Goal: Use online tool/utility: Utilize a website feature to perform a specific function

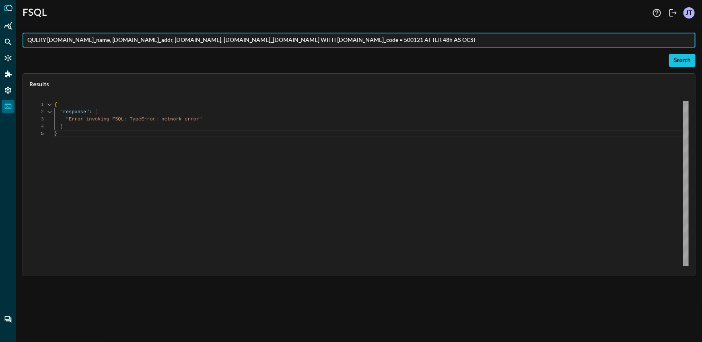
scroll to position [29, 0]
type input "QUERY user_inventory_info.user.*, user_inventory_info.user.ldap_person. WITH %e…"
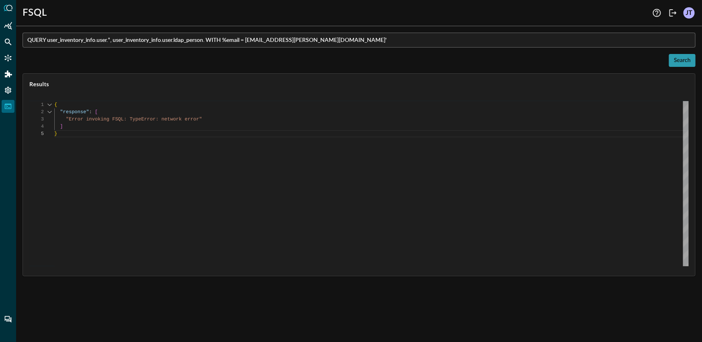
click at [689, 62] on div "Search" at bounding box center [682, 61] width 17 height 10
type textarea "{ "response": [ { "status": "connected" }, { "error": "Expected end of text, fo…"
click at [226, 39] on input "QUERY user_inventory_info.user.*, user_inventory_info.user.ldap_person. WITH %e…" at bounding box center [361, 40] width 668 height 15
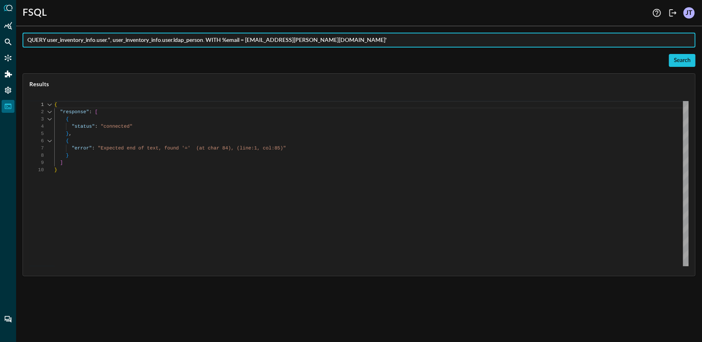
click at [233, 60] on div "Search" at bounding box center [359, 60] width 673 height 13
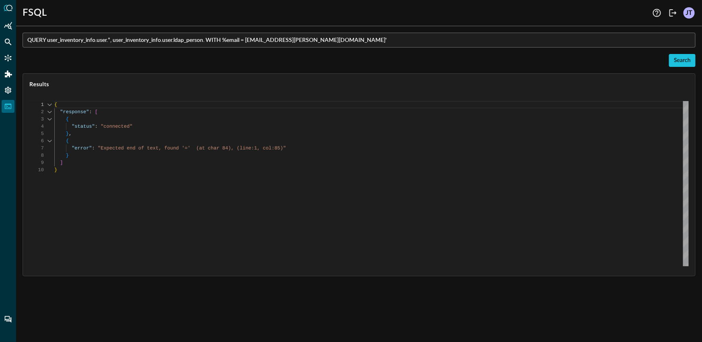
click at [227, 42] on input "QUERY user_inventory_info.user.*, user_inventory_info.user.ldap_person. WITH %e…" at bounding box center [361, 40] width 668 height 15
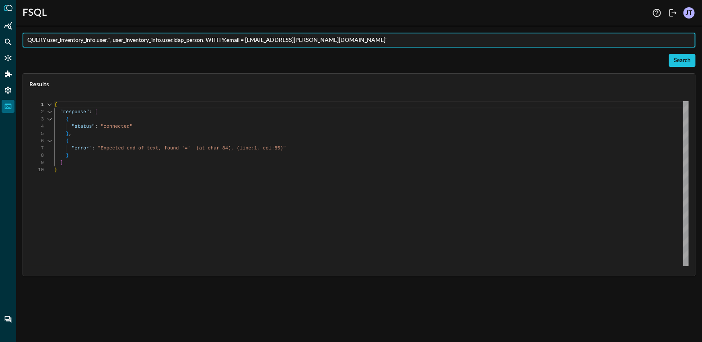
click at [66, 43] on input "QUERY user_inventory_info.user.*, user_inventory_info.user.ldap_person. WITH %e…" at bounding box center [361, 40] width 668 height 15
click at [226, 40] on input "QUERY user_inventory_info.user.*, user_inventory_info.user.ldap_person. WITH %e…" at bounding box center [361, 40] width 668 height 15
paste input "user_inventory_info"
type input "QUERY user_inventory_info.user.*, user_inventory_info.user.ldap_person. WITH us…"
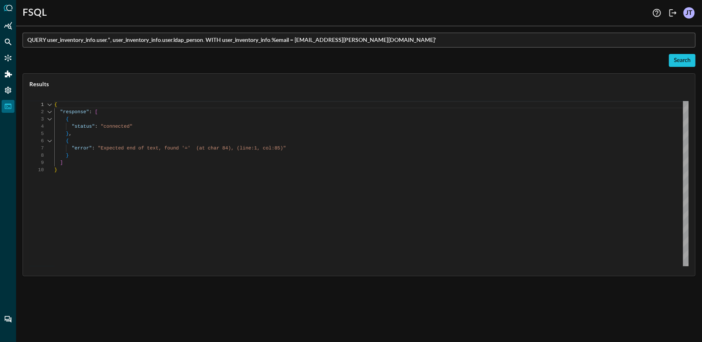
click at [676, 67] on div "QUERY user_inventory_info.user.*, user_inventory_info.user.ldap_person. WITH us…" at bounding box center [359, 154] width 673 height 243
click at [680, 62] on div "Search" at bounding box center [682, 61] width 17 height 10
type textarea "{ "response": [ { "status": "connected" }, { "error": "Failed to execute comman…"
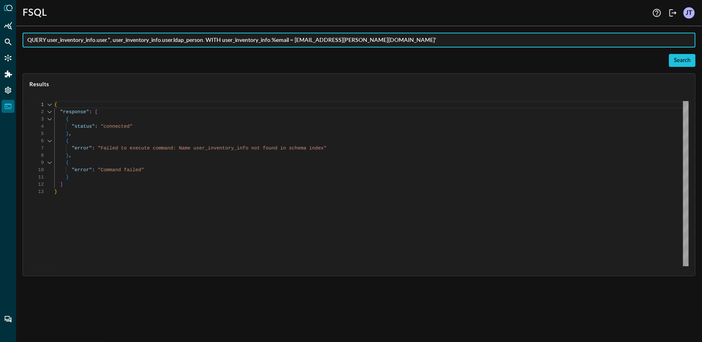
click at [245, 43] on input "QUERY user_inventory_info.user.*, user_inventory_info.user.ldap_person. WITH us…" at bounding box center [361, 40] width 668 height 15
click at [207, 41] on input "QUERY user_inventory_info.user.*, user_inventory_info.user.ldap_person. WITH%em…" at bounding box center [361, 40] width 668 height 15
click at [228, 43] on input "QUERY user_inventory_info.user.*, user_inventory_info.user.ldap_person.* WITH%e…" at bounding box center [361, 40] width 668 height 15
type input "QUERY user_inventory_info.user.*, user_inventory_info.user.ldap_person.* WITH %…"
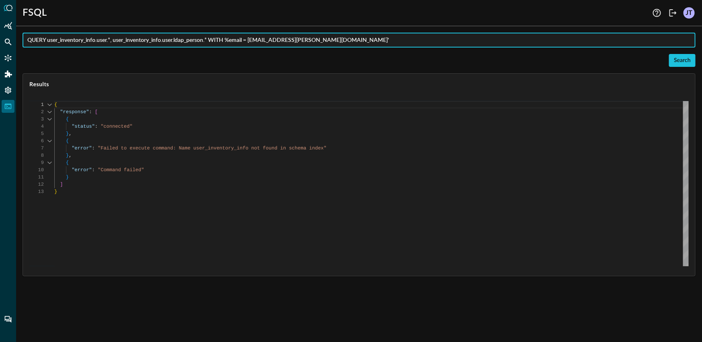
click at [669, 60] on div "Search" at bounding box center [359, 60] width 673 height 13
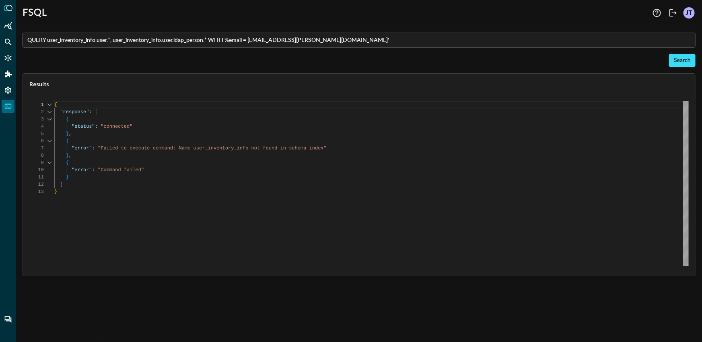
click at [682, 64] on div "Search" at bounding box center [682, 61] width 17 height 10
click at [80, 41] on input "QUERY user_inventory_info.user.*, user_inventory_info.user.ldap_person.* WITH %…" at bounding box center [361, 40] width 668 height 15
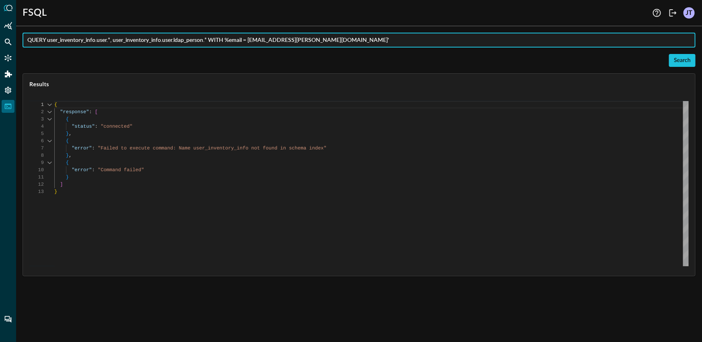
click at [80, 41] on input "QUERY user_inventory_info.user.*, user_inventory_info.user.ldap_person.* WITH %…" at bounding box center [361, 40] width 668 height 15
click at [141, 38] on input "QUERY user_inventory_info.user.*, user_inventory_info.user.ldap_person.* WITH %…" at bounding box center [361, 40] width 668 height 15
click at [155, 57] on div "Search" at bounding box center [359, 60] width 673 height 13
click at [169, 44] on input "QUERY user_inventory_info.user.*, user_inventory_info.user.ldap_person.* WITH %…" at bounding box center [361, 40] width 668 height 15
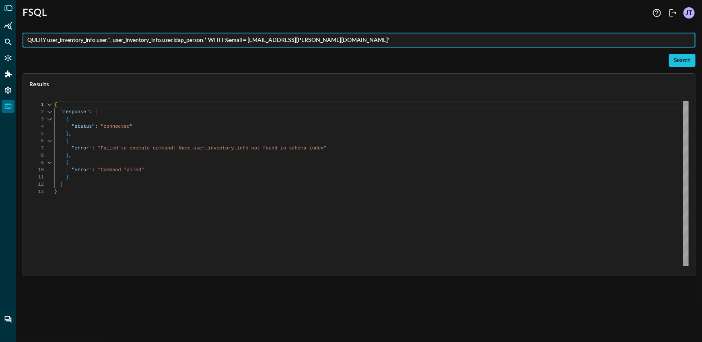
click at [187, 59] on div "Search" at bounding box center [359, 60] width 673 height 13
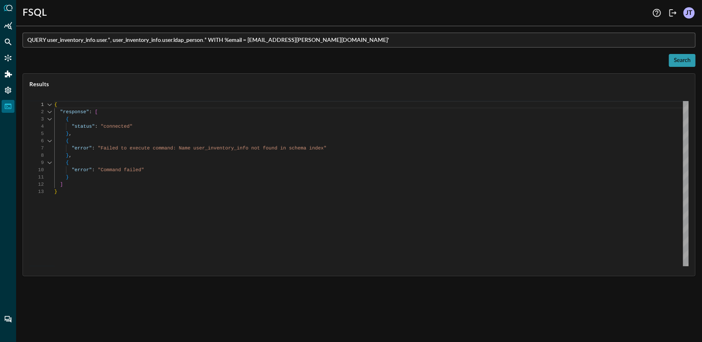
click at [680, 60] on div "Search" at bounding box center [682, 61] width 17 height 10
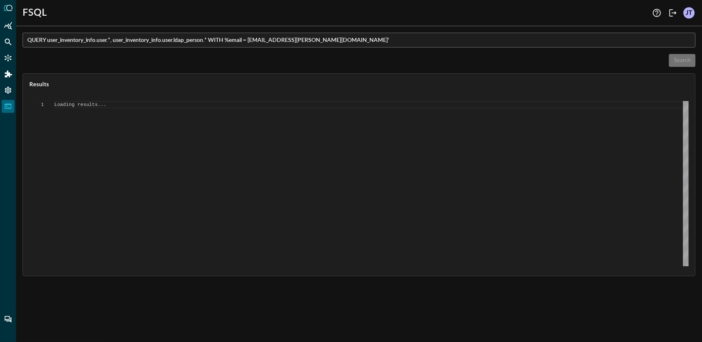
type textarea "{ "response": [ { "status": "connected" }, { "error": "Failed to execute comman…"
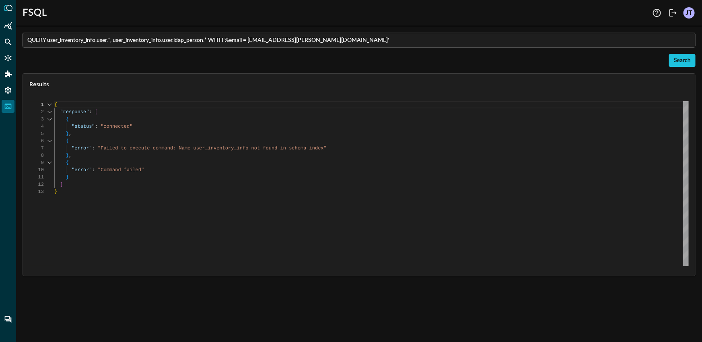
click at [226, 43] on input "QUERY user_inventory_info.user.*, user_inventory_info.user.ldap_person.* WITH %…" at bounding box center [361, 40] width 668 height 15
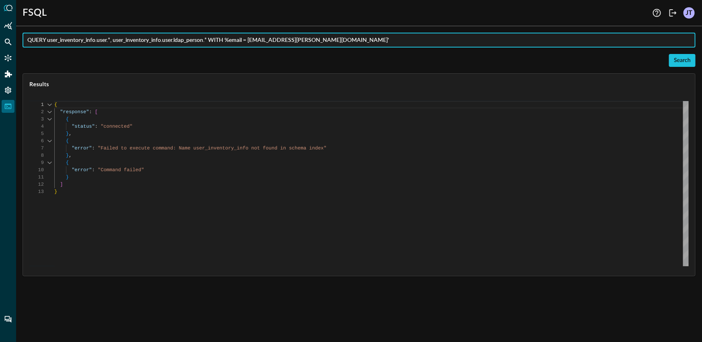
click at [146, 39] on input "QUERY user_inventory_info.user.*, user_inventory_info.user.ldap_person.* WITH %…" at bounding box center [361, 40] width 668 height 15
click at [87, 44] on input "QUERY user_inventory_info.user.*, user_inventory_info.user.ldap_person.* WITH %…" at bounding box center [361, 40] width 668 height 15
click at [82, 41] on input "QUERY user_inventory_info.user.*, user_inventory_info.user.ldap_person.* WITH %…" at bounding box center [361, 40] width 668 height 15
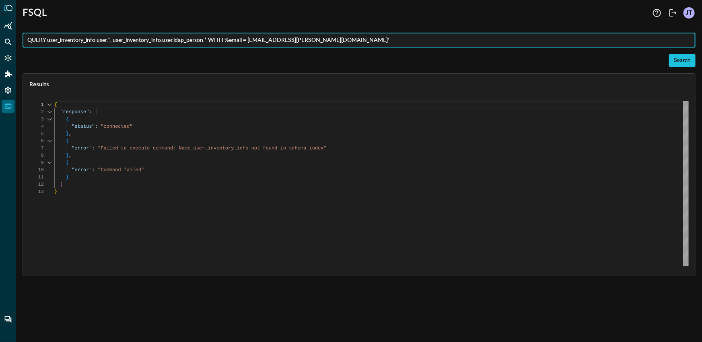
click at [82, 41] on input "QUERY user_inventory_info.user.*, user_inventory_info.user.ldap_person.* WITH %…" at bounding box center [361, 40] width 668 height 15
paste input "text"
click at [128, 39] on input "QUERY user_inventory.user.*, user_inventory_info.user.ldap_person.* WITH %email…" at bounding box center [361, 40] width 668 height 15
paste input "text"
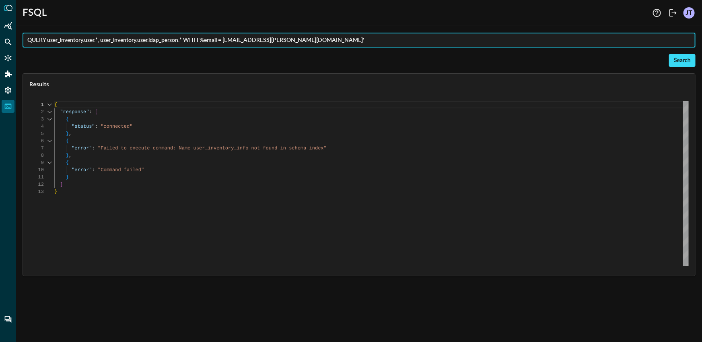
type input "QUERY user_inventory.user.*, user_inventory.user.ldap_person.* WITH %email = [E…"
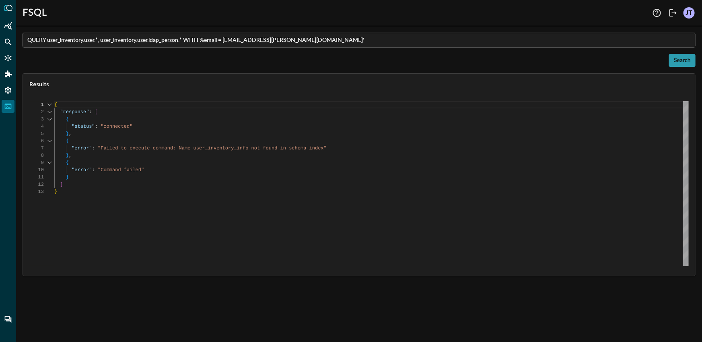
click at [682, 61] on div "Search" at bounding box center [682, 61] width 17 height 10
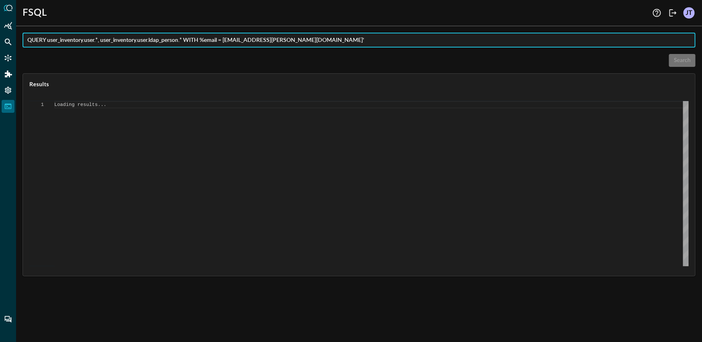
drag, startPoint x: 186, startPoint y: 41, endPoint x: 48, endPoint y: 43, distance: 138.4
click at [48, 43] on input "QUERY user_inventory.user.*, user_inventory.user.ldap_person.* WITH %email = [E…" at bounding box center [361, 40] width 668 height 15
click at [66, 52] on div "QUERY user_inventory.user.*, user_inventory.user.ldap_person.* WITH %email = [E…" at bounding box center [359, 154] width 673 height 243
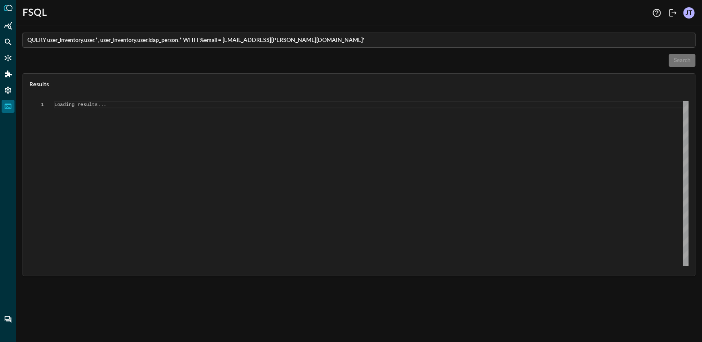
type textarea "{ "response": [ { "status": "connected" }, { "command": "QUERY" }, { "search_id…"
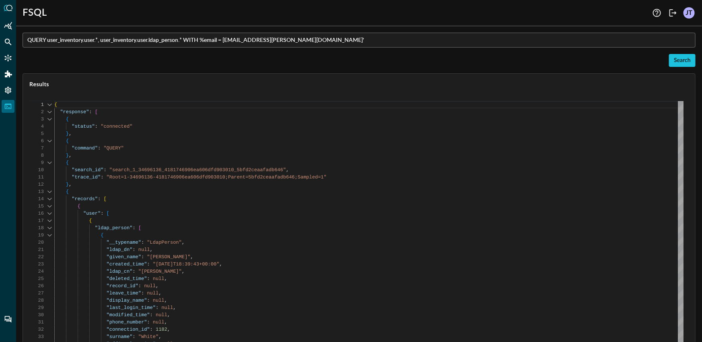
drag, startPoint x: 25, startPoint y: 41, endPoint x: 178, endPoint y: 38, distance: 153.0
click at [178, 38] on div "QUERY user_inventory.user.*, user_inventory.user.ldap_person.* WITH %email = [E…" at bounding box center [359, 40] width 673 height 15
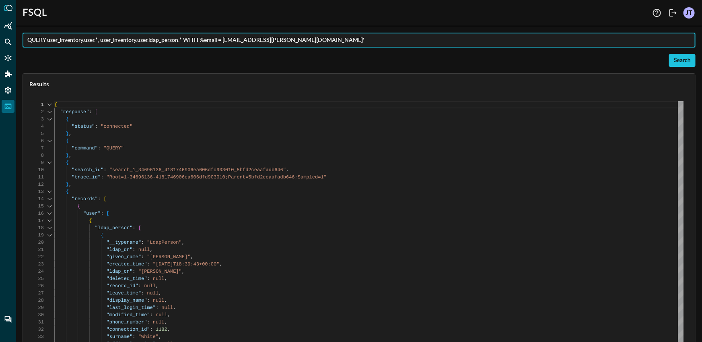
click at [187, 39] on input "QUERY user_inventory.user.*, user_inventory.user.ldap_person.* WITH %email = [E…" at bounding box center [361, 40] width 668 height 15
drag, startPoint x: 183, startPoint y: 40, endPoint x: 24, endPoint y: 43, distance: 158.6
click at [24, 43] on div "QUERY user_inventory.user.*, user_inventory.user.ldap_person.* WITH %email = [E…" at bounding box center [359, 40] width 673 height 15
